Goal: Information Seeking & Learning: Learn about a topic

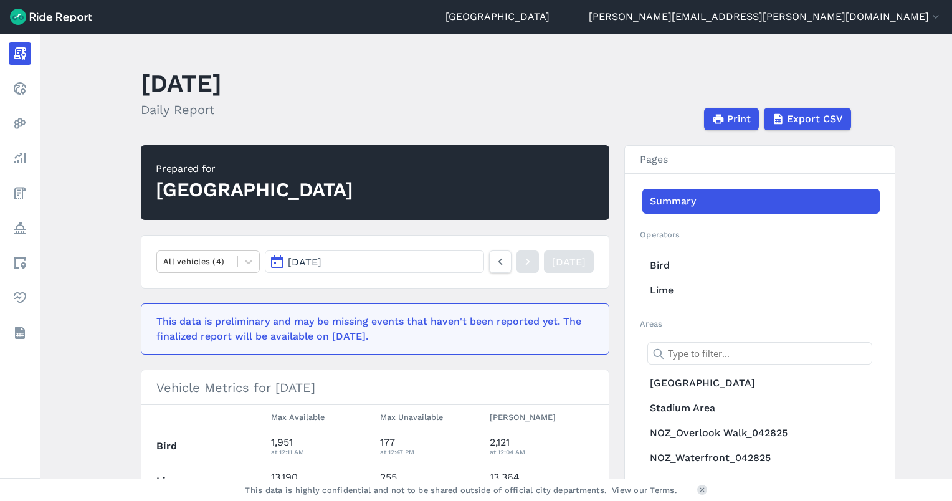
click at [105, 457] on main "[DATE] Daily Report Print Export CSV Prepared for Seattle All vehicles (4) [DAT…" at bounding box center [496, 256] width 912 height 445
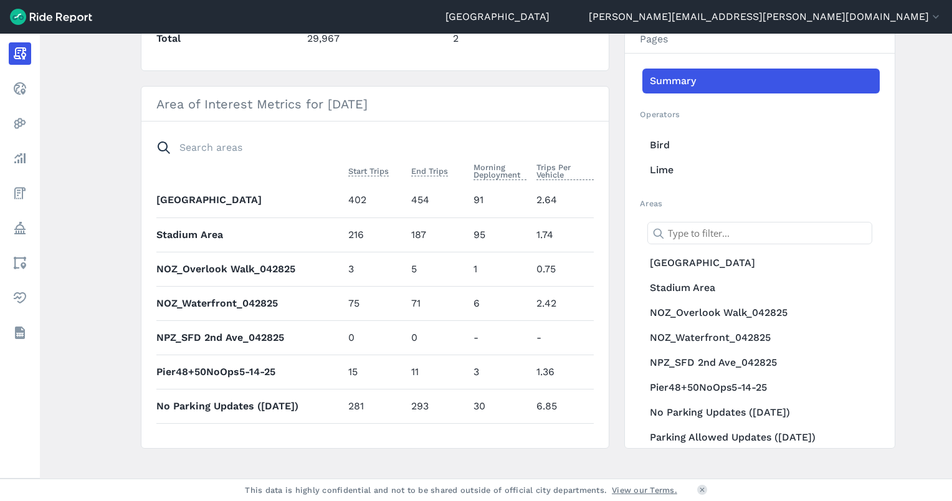
scroll to position [648, 0]
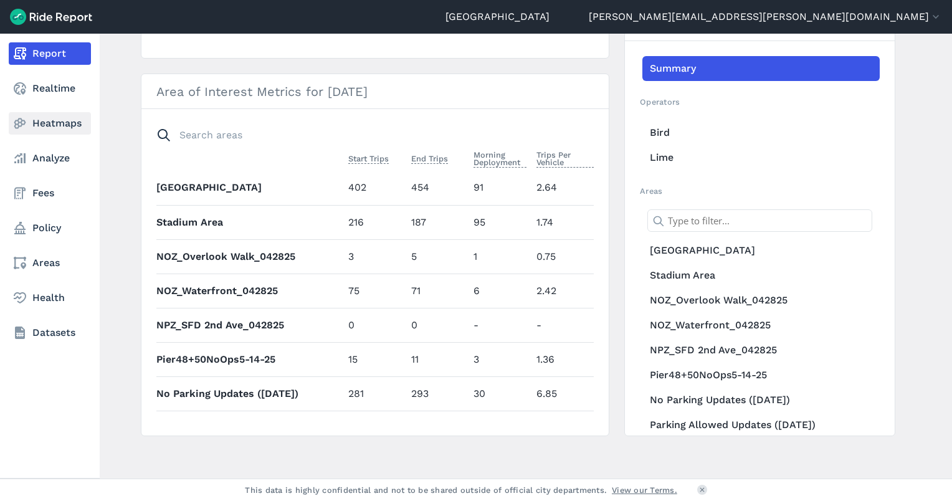
click at [50, 120] on link "Heatmaps" at bounding box center [50, 123] width 82 height 22
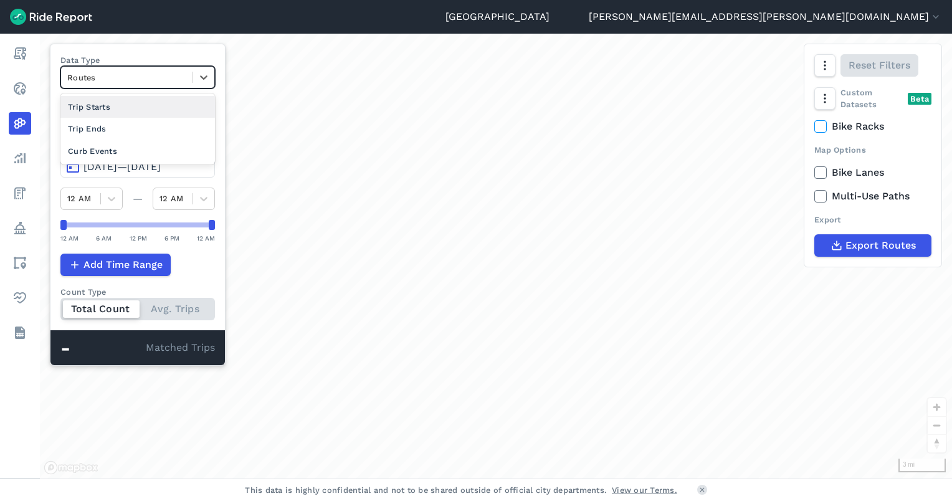
click at [135, 75] on div at bounding box center [126, 77] width 119 height 14
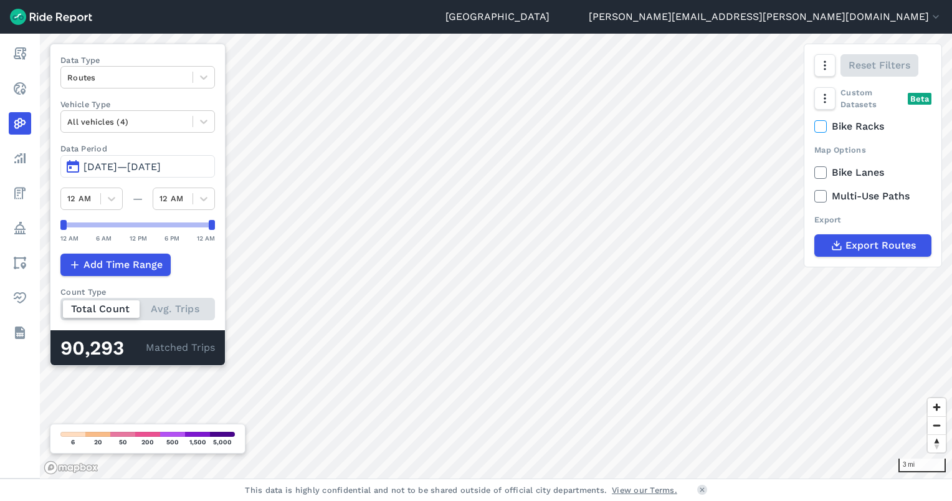
click at [179, 52] on div "Data Type Routes Vehicle Type All vehicles (4) Data Period Jun 30, 2025—[DATE] …" at bounding box center [138, 205] width 176 height 322
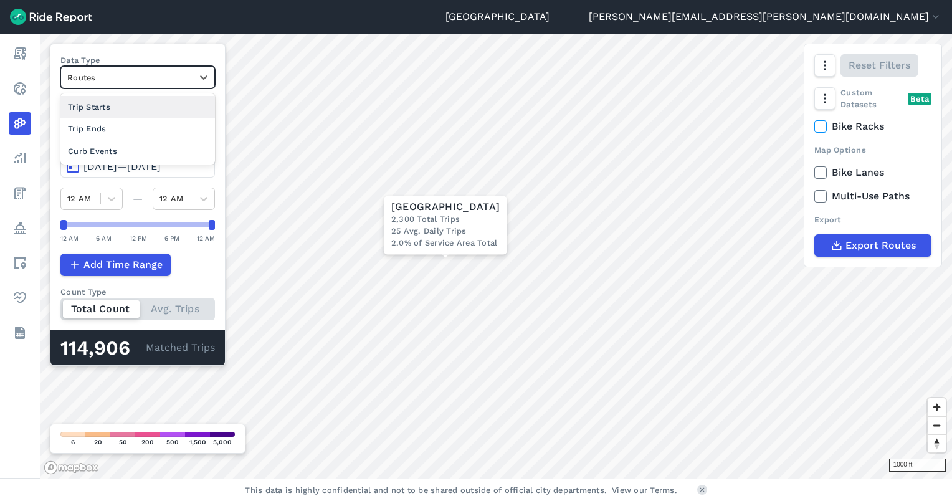
click at [148, 76] on div at bounding box center [126, 77] width 119 height 14
click at [129, 122] on div "Trip Ends" at bounding box center [137, 129] width 155 height 22
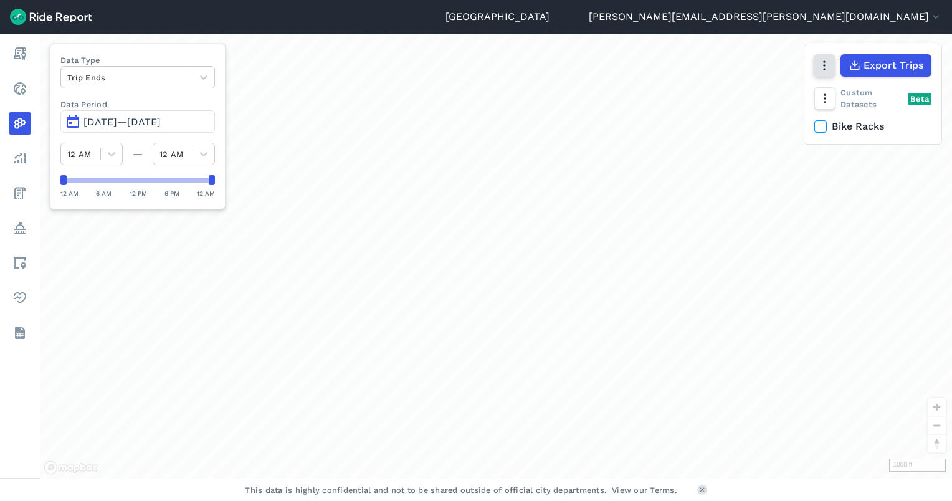
click at [828, 71] on icon "button" at bounding box center [824, 65] width 12 height 12
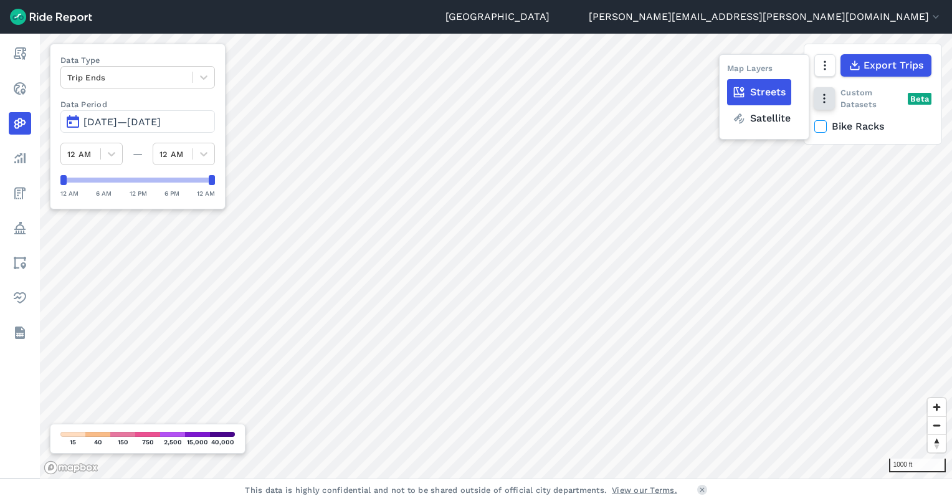
click at [826, 103] on icon "button" at bounding box center [824, 98] width 12 height 12
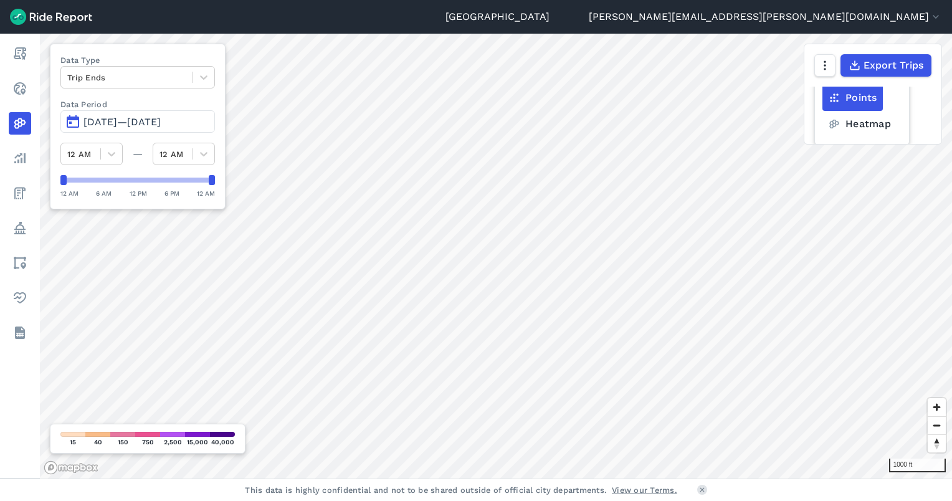
click at [843, 131] on label "Heatmap" at bounding box center [860, 124] width 74 height 26
click at [823, 76] on input "Heatmap" at bounding box center [823, 72] width 0 height 8
drag, startPoint x: 926, startPoint y: 118, endPoint x: 902, endPoint y: 118, distance: 23.7
click at [926, 118] on div "Data View Points Heatmap Custom Datasets Beta Bike Racks" at bounding box center [873, 115] width 137 height 57
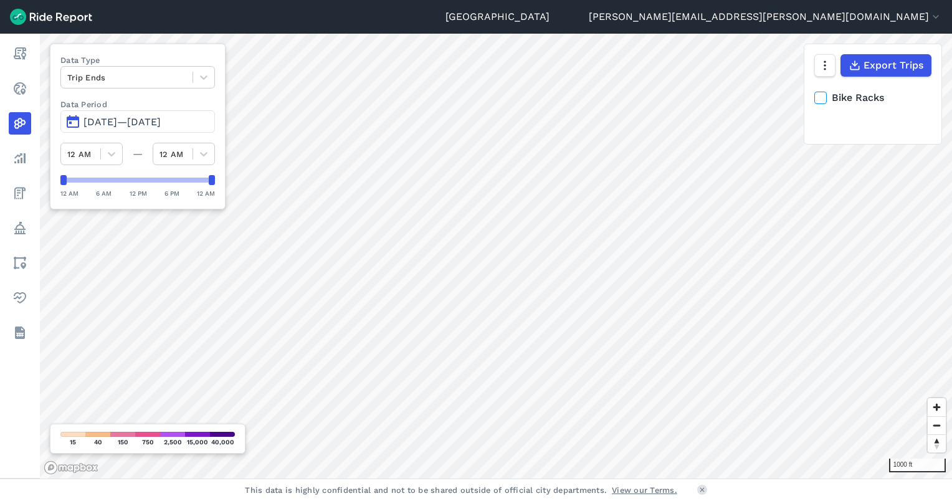
scroll to position [0, 0]
click at [826, 104] on icon "button" at bounding box center [824, 98] width 12 height 12
click at [917, 117] on div "Data View Points Heatmap Custom Datasets Beta Bike Racks" at bounding box center [873, 115] width 137 height 57
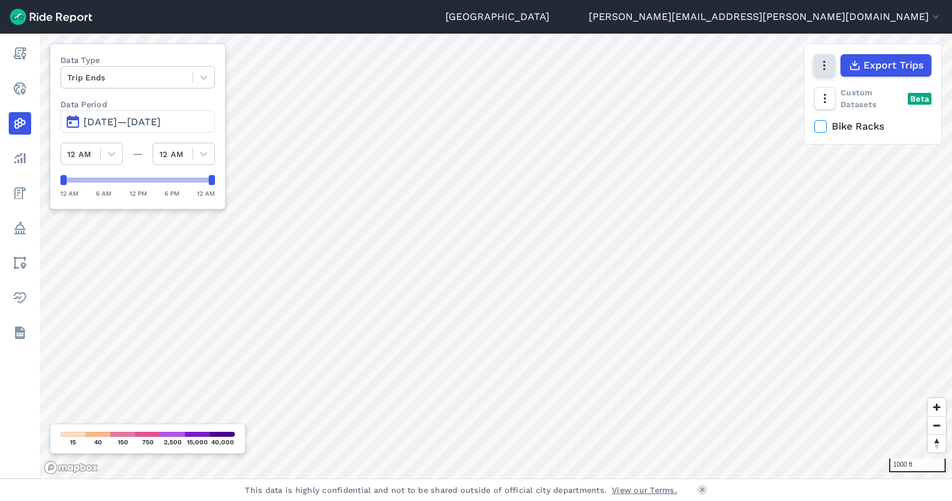
click at [826, 67] on icon "button" at bounding box center [824, 65] width 12 height 12
click at [883, 99] on div "Custom Datasets Beta" at bounding box center [873, 99] width 117 height 24
click at [823, 97] on icon "button" at bounding box center [824, 98] width 12 height 12
click at [856, 121] on label "Heatmap" at bounding box center [860, 124] width 74 height 26
click at [823, 76] on input "Heatmap" at bounding box center [823, 72] width 0 height 8
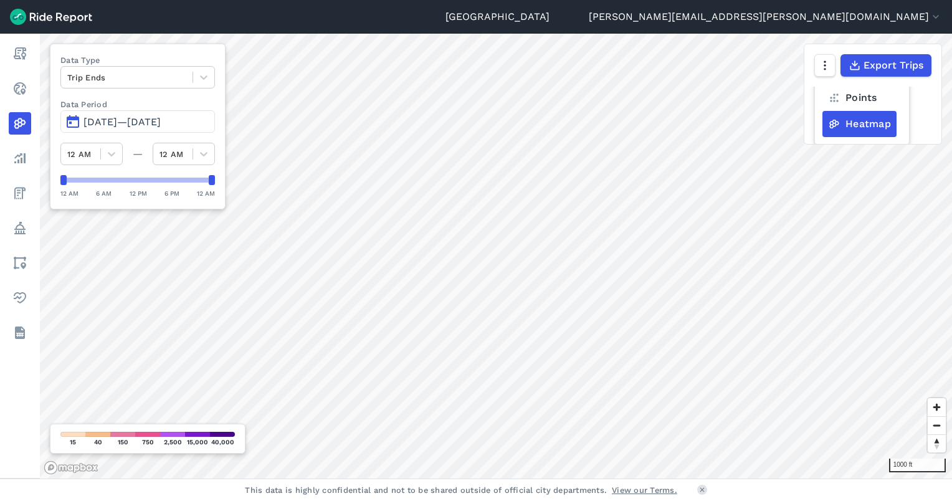
click at [921, 123] on div "Data View Points Heatmap Custom Datasets Beta Bike Racks" at bounding box center [873, 115] width 137 height 57
click at [828, 66] on icon "button" at bounding box center [824, 65] width 12 height 12
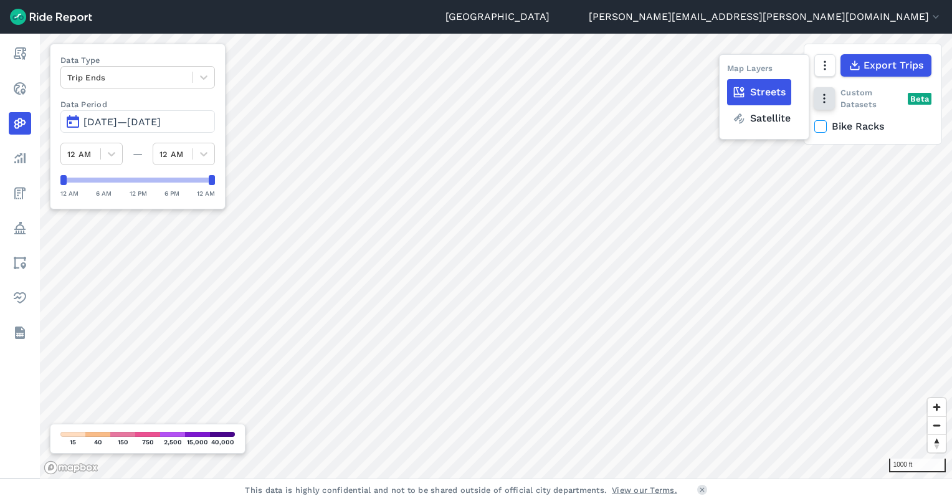
click at [824, 91] on button "button" at bounding box center [824, 98] width 21 height 22
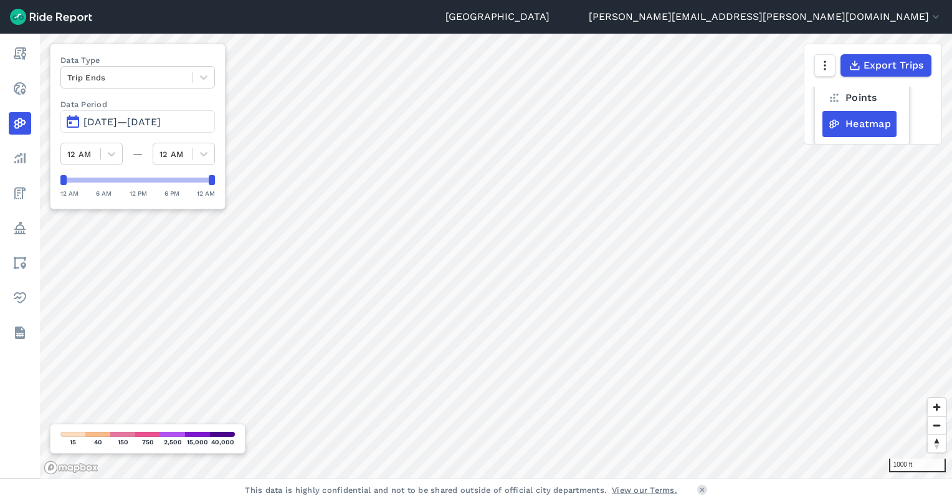
click at [853, 122] on label "Heatmap" at bounding box center [860, 124] width 74 height 26
click at [823, 76] on input "Heatmap" at bounding box center [823, 72] width 0 height 8
click at [853, 122] on div "Data View" at bounding box center [843, 123] width 41 height 17
click at [863, 126] on label "Heatmap" at bounding box center [860, 124] width 74 height 26
click at [823, 76] on input "Heatmap" at bounding box center [823, 72] width 0 height 8
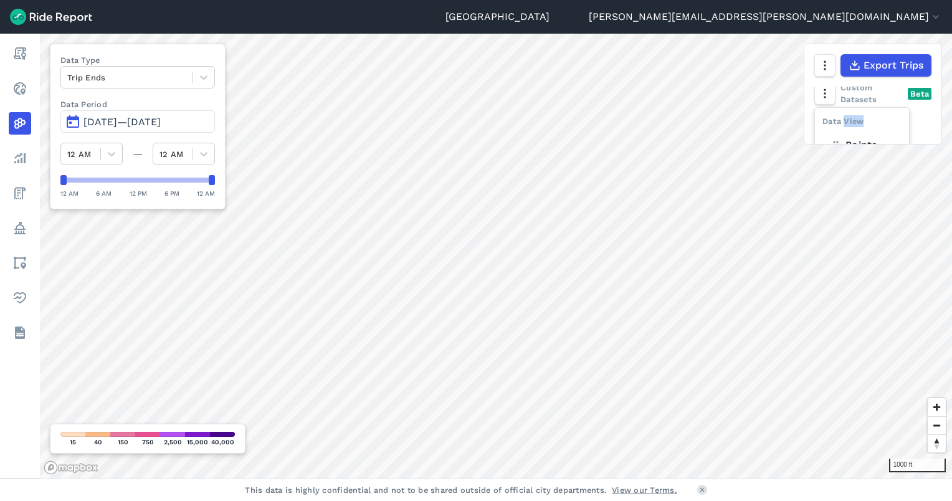
click at [863, 126] on div "Data View Points Heatmap" at bounding box center [862, 149] width 79 height 69
click at [920, 116] on div "Data View Points Heatmap Custom Datasets Beta Bike Racks" at bounding box center [873, 115] width 137 height 57
